Goal: Transaction & Acquisition: Obtain resource

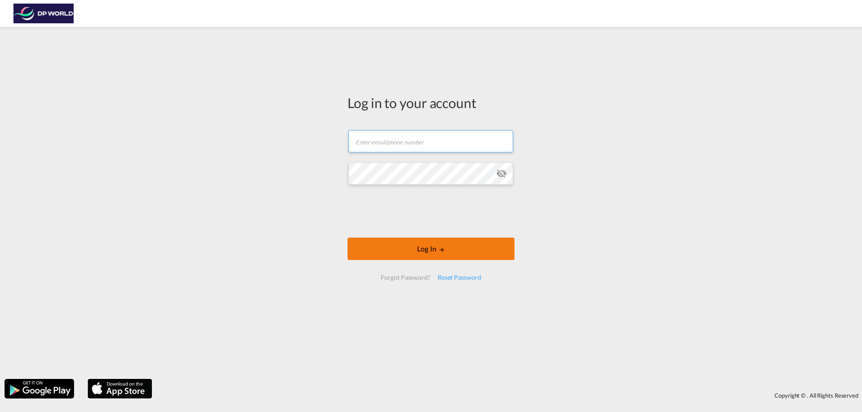
type input "[PERSON_NAME][EMAIL_ADDRESS][DOMAIN_NAME]"
click at [438, 248] on md-icon "LOGIN" at bounding box center [441, 250] width 6 height 6
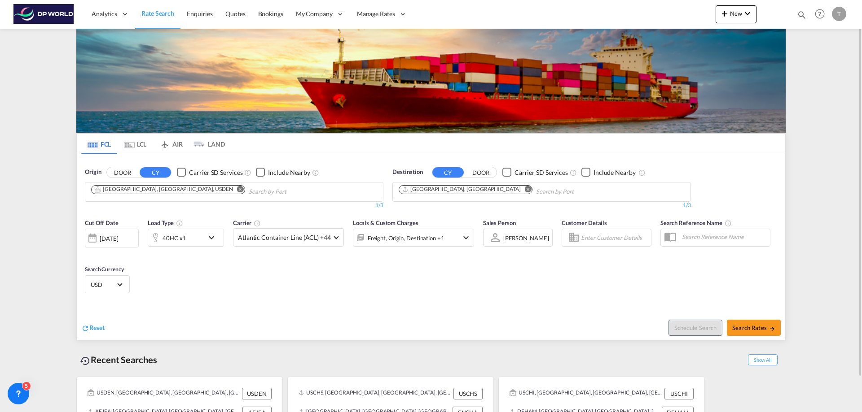
click at [237, 190] on md-icon "Remove" at bounding box center [240, 189] width 7 height 7
click at [158, 190] on input "Chips input." at bounding box center [133, 192] width 85 height 14
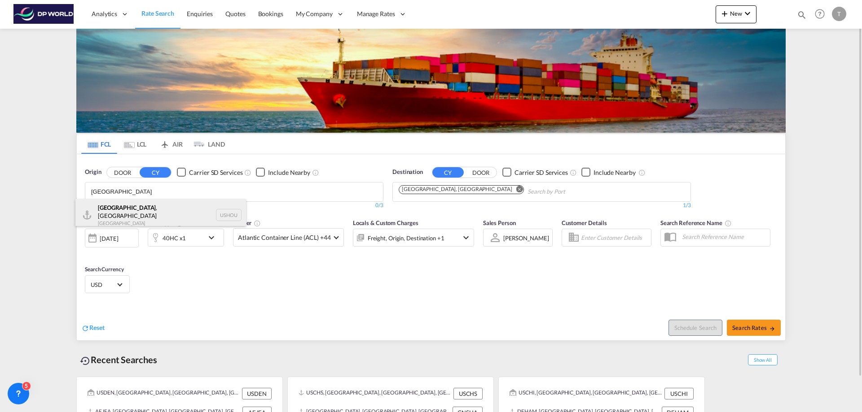
type input "[GEOGRAPHIC_DATA]"
click at [120, 208] on div "[GEOGRAPHIC_DATA] , [GEOGRAPHIC_DATA] [GEOGRAPHIC_DATA] USHOU" at bounding box center [160, 215] width 171 height 32
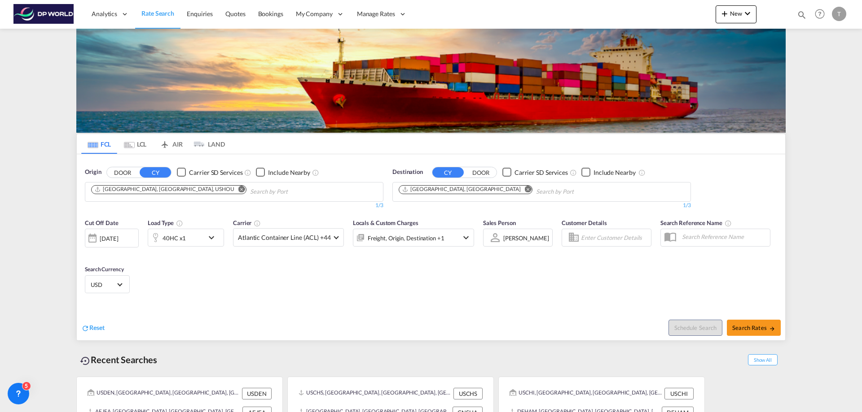
click at [525, 189] on md-icon "Remove" at bounding box center [528, 189] width 7 height 7
click at [419, 189] on input "Chips input." at bounding box center [441, 192] width 85 height 14
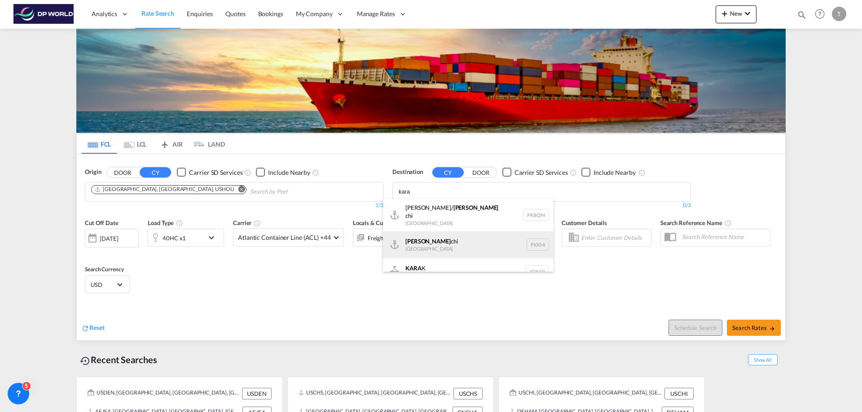
type input "kara"
click at [430, 236] on div "[PERSON_NAME] [GEOGRAPHIC_DATA] PKKHI" at bounding box center [468, 245] width 171 height 27
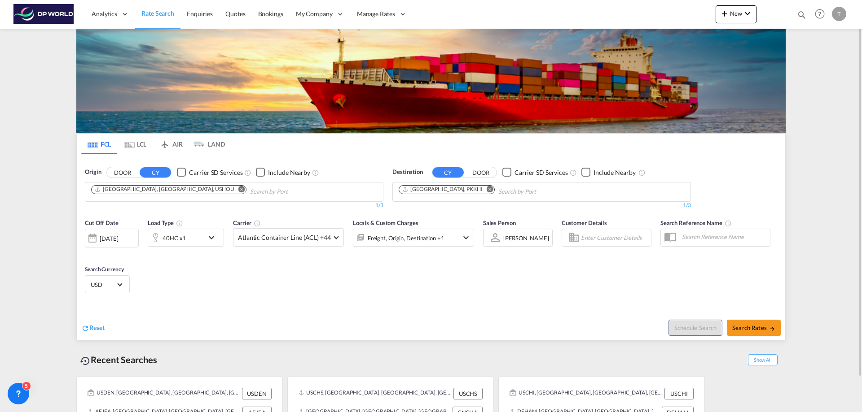
click at [493, 188] on body "Analytics Reports Dashboard Rate Search Enquiries Quotes Bookings" at bounding box center [431, 206] width 862 height 412
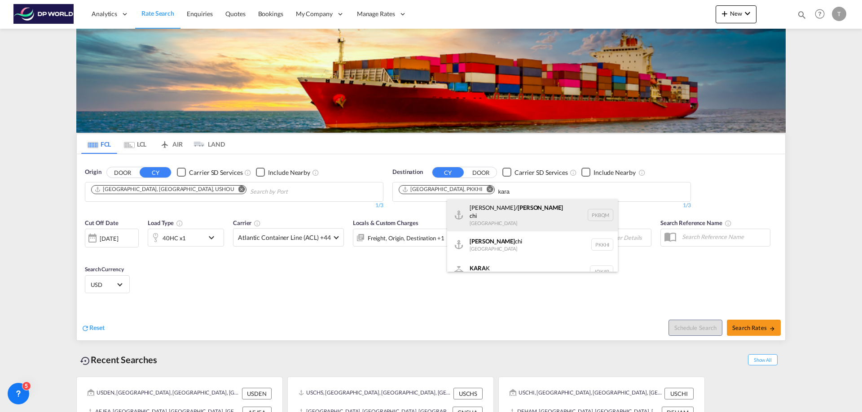
type input "kara"
click at [500, 210] on div "[PERSON_NAME]/ [PERSON_NAME] Pakistan PKBQM" at bounding box center [532, 215] width 171 height 32
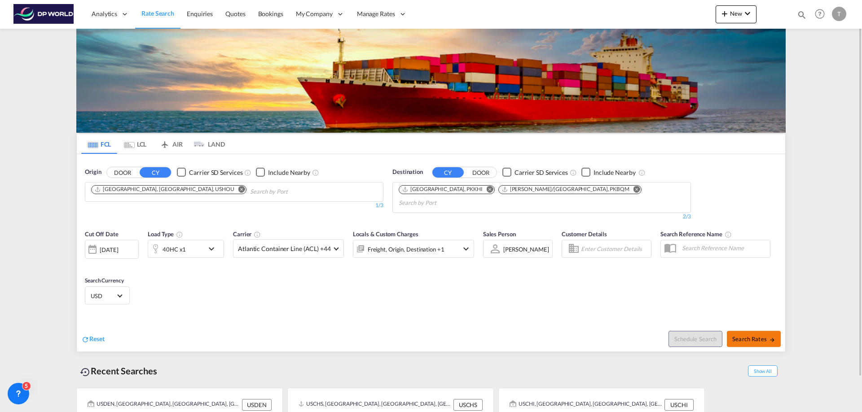
click at [753, 336] on span "Search Rates" at bounding box center [753, 339] width 43 height 7
type input "USHOU to PKKHI,PKBQM / [DATE]"
